Goal: Information Seeking & Learning: Check status

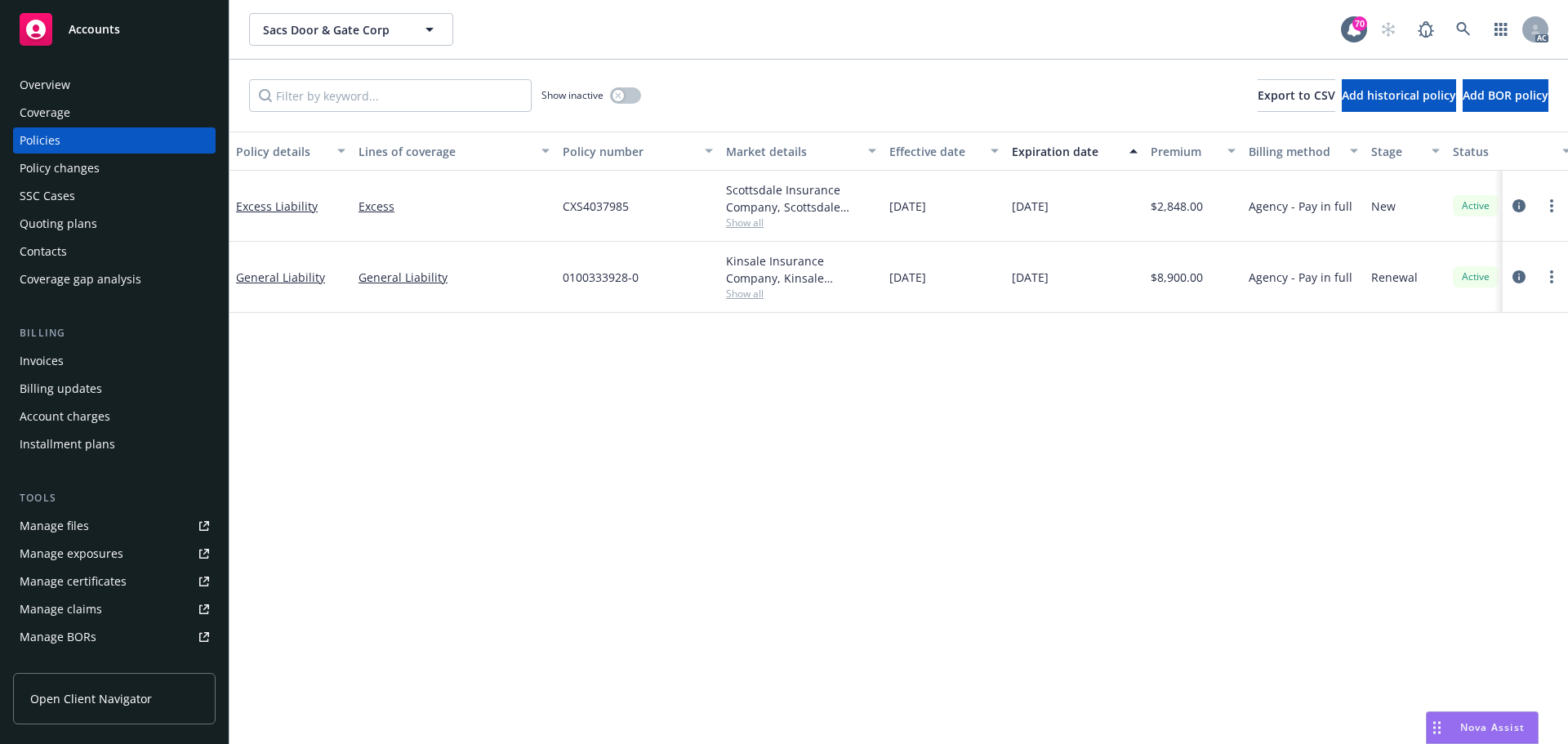
click at [71, 173] on div "Policy changes" at bounding box center [59, 168] width 80 height 26
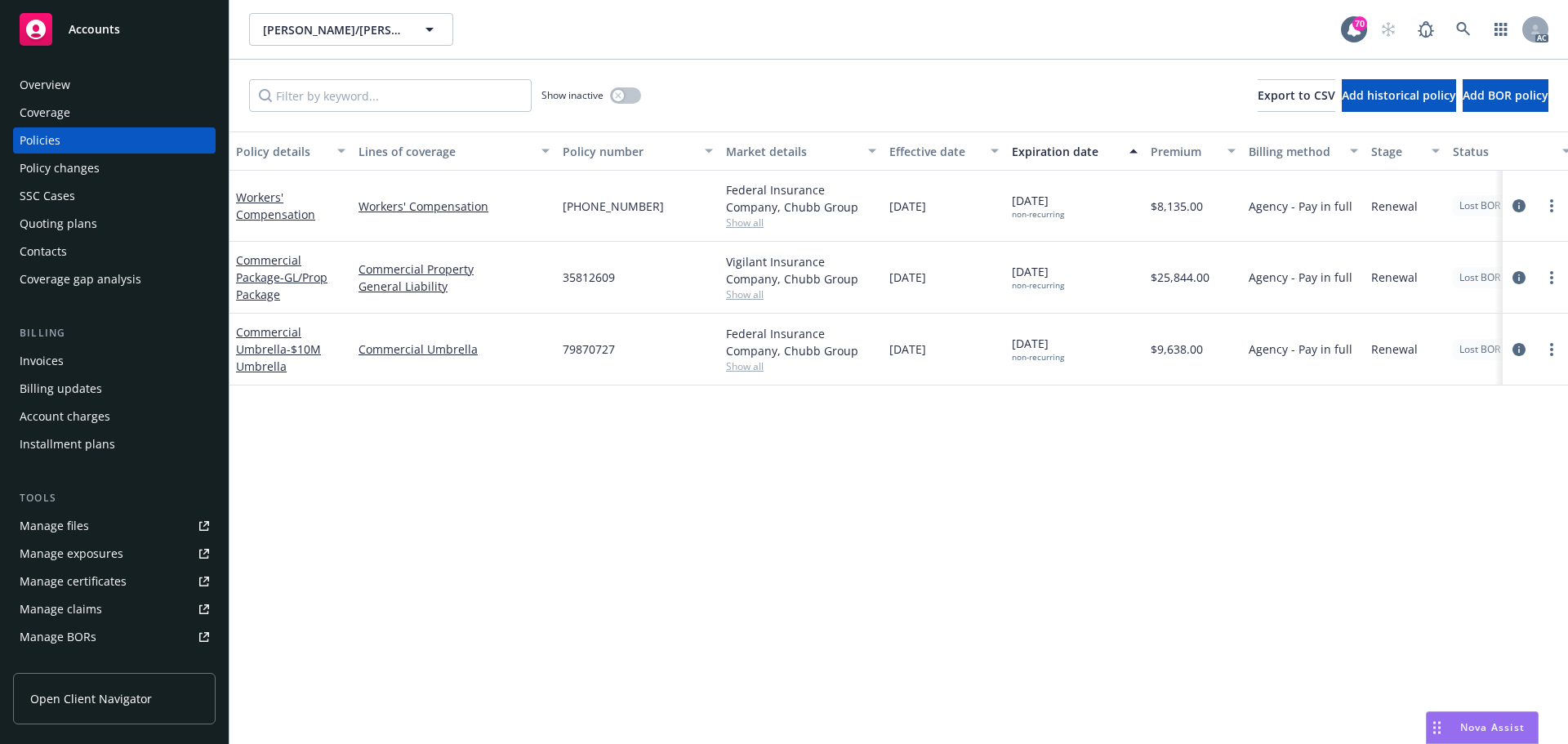
click at [770, 533] on div "Policy details Lines of coverage Policy number Market details Effective date Ex…" at bounding box center [899, 437] width 1338 height 612
click at [754, 299] on span "Show all" at bounding box center [801, 294] width 151 height 14
click at [709, 572] on div "Policy details Lines of coverage Policy number Market details Effective date Ex…" at bounding box center [899, 437] width 1338 height 612
click at [751, 369] on span "Show all" at bounding box center [801, 366] width 151 height 14
drag, startPoint x: 522, startPoint y: 585, endPoint x: 518, endPoint y: 466, distance: 119.1
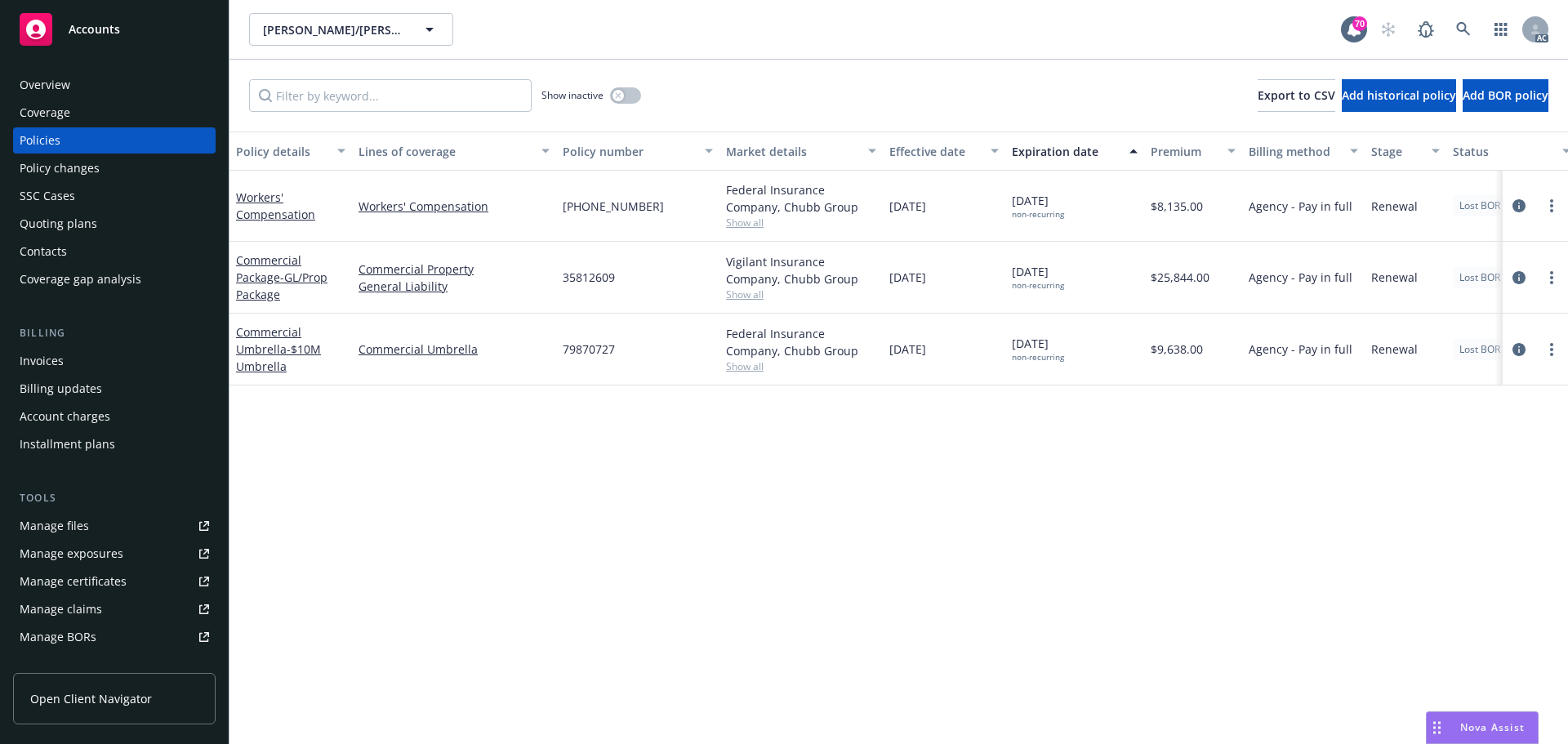
click at [521, 585] on div "Policy details Lines of coverage Policy number Market details Effective date Ex…" at bounding box center [899, 437] width 1338 height 612
click at [754, 294] on span "Show all" at bounding box center [801, 294] width 151 height 14
click at [363, 502] on div "Policy details Lines of coverage Policy number Market details Effective date Ex…" at bounding box center [899, 437] width 1338 height 612
click at [1043, 463] on div "Policy details Lines of coverage Policy number Market details Effective date Ex…" at bounding box center [899, 437] width 1338 height 612
click at [1197, 486] on div "Policy details Lines of coverage Policy number Market details Effective date Ex…" at bounding box center [899, 437] width 1338 height 612
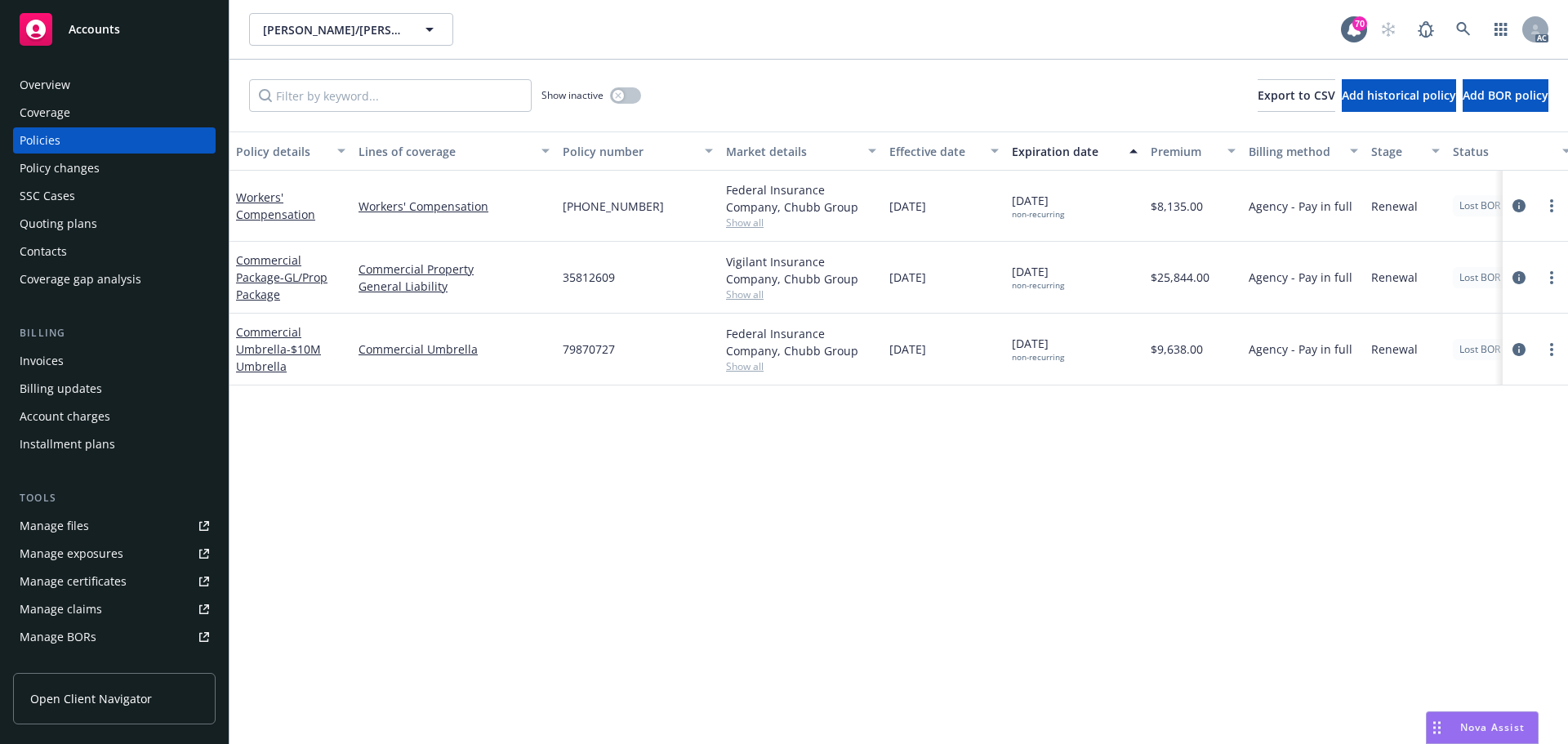
click at [752, 225] on span "Show all" at bounding box center [801, 222] width 151 height 14
drag, startPoint x: 962, startPoint y: 527, endPoint x: 817, endPoint y: 170, distance: 385.3
click at [962, 506] on div "Policy details Lines of coverage Policy number Market details Effective date Ex…" at bounding box center [899, 437] width 1338 height 612
